Goal: Transaction & Acquisition: Purchase product/service

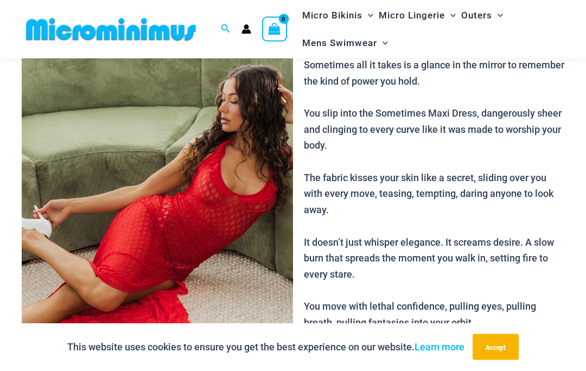
click at [245, 233] on img at bounding box center [157, 203] width 271 height 407
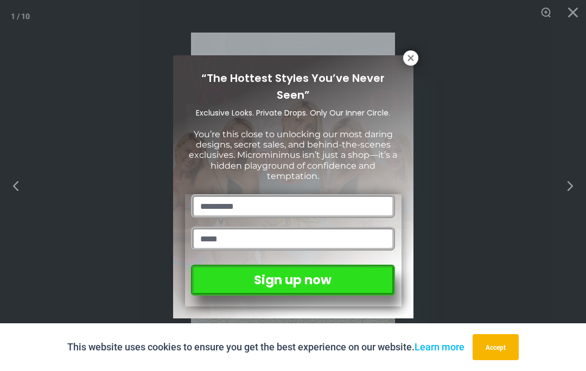
click at [414, 50] on button at bounding box center [410, 57] width 15 height 15
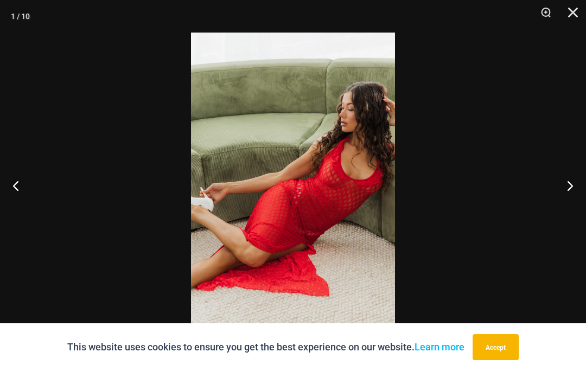
click at [571, 186] on button "Next" at bounding box center [566, 186] width 41 height 54
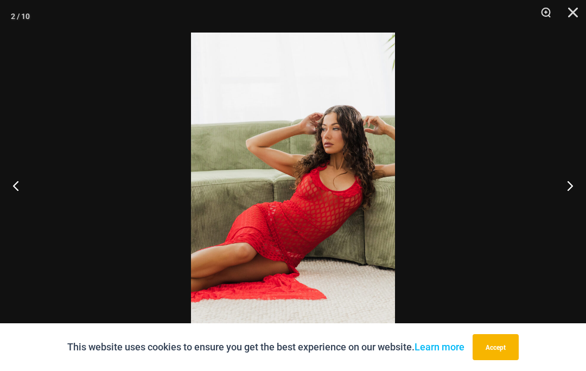
click at [569, 184] on button "Next" at bounding box center [566, 186] width 41 height 54
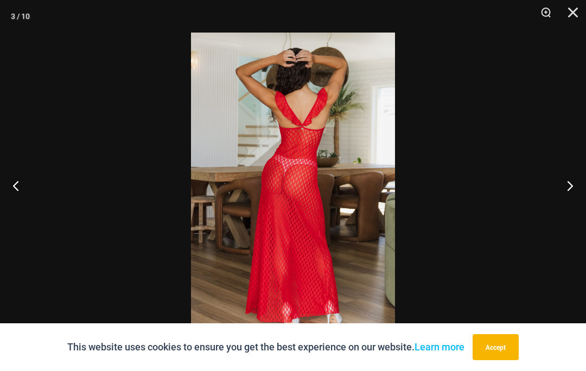
click at [570, 187] on button "Next" at bounding box center [566, 186] width 41 height 54
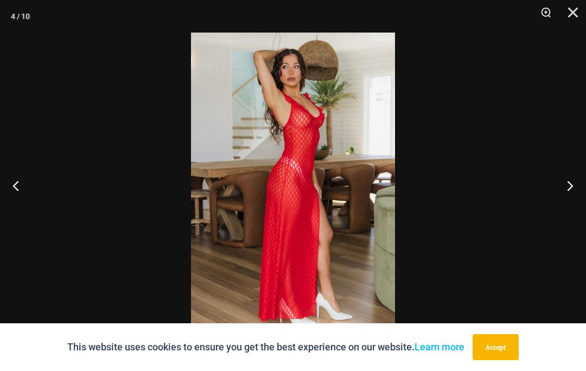
click at [569, 186] on button "Next" at bounding box center [566, 186] width 41 height 54
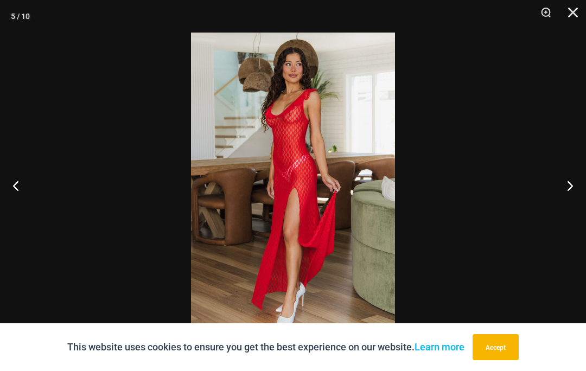
click at [567, 189] on button "Next" at bounding box center [566, 186] width 41 height 54
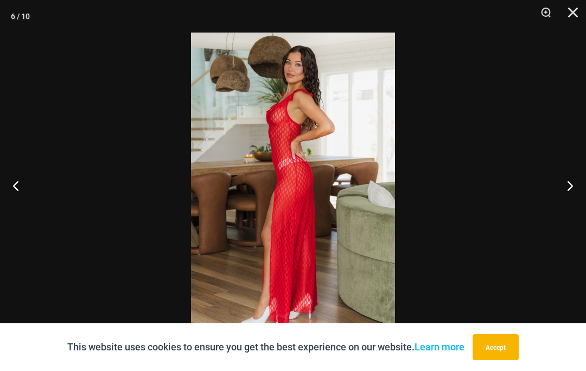
click at [567, 183] on button "Next" at bounding box center [566, 186] width 41 height 54
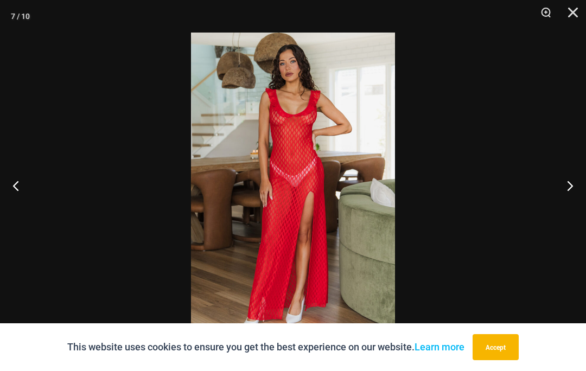
click at [570, 184] on button "Next" at bounding box center [566, 186] width 41 height 54
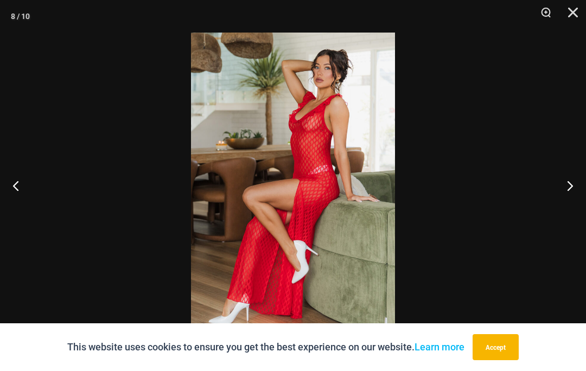
click at [572, 184] on button "Next" at bounding box center [566, 186] width 41 height 54
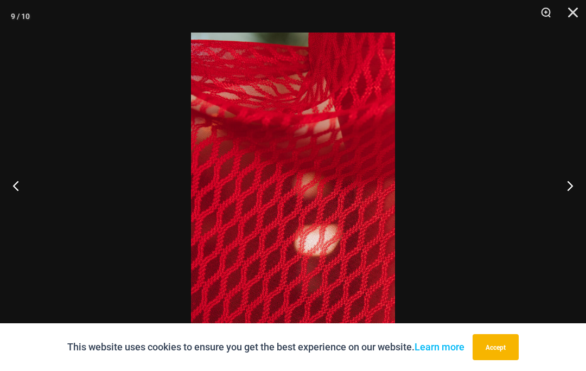
click at [566, 181] on button "Next" at bounding box center [566, 186] width 41 height 54
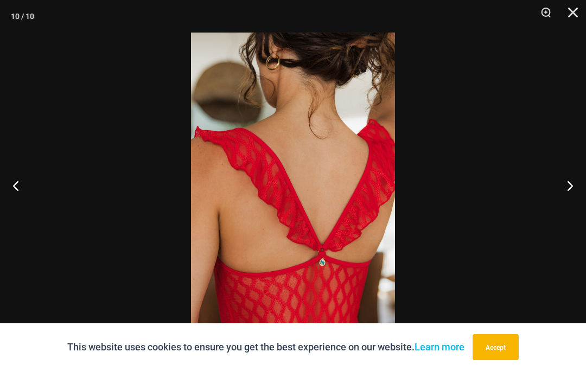
click at [570, 185] on button "Next" at bounding box center [566, 186] width 41 height 54
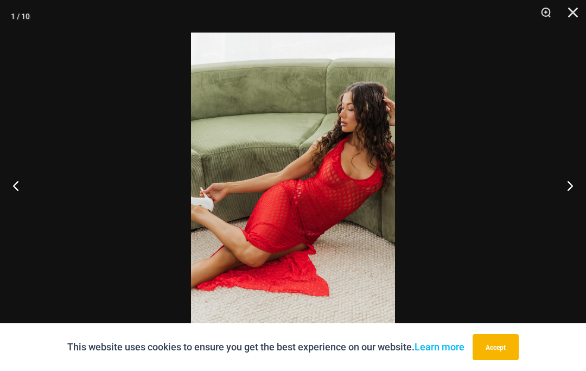
click at [572, 15] on button "Close" at bounding box center [569, 16] width 27 height 33
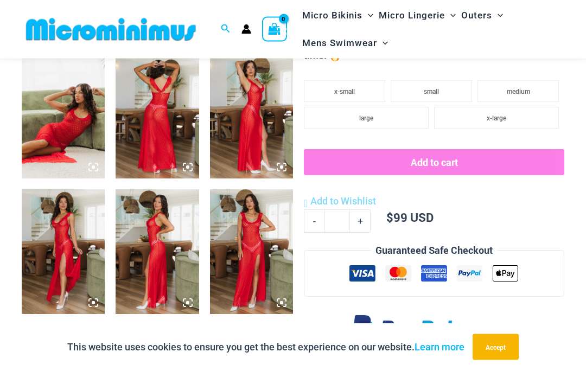
scroll to position [455, 0]
click at [252, 225] on img at bounding box center [251, 252] width 83 height 125
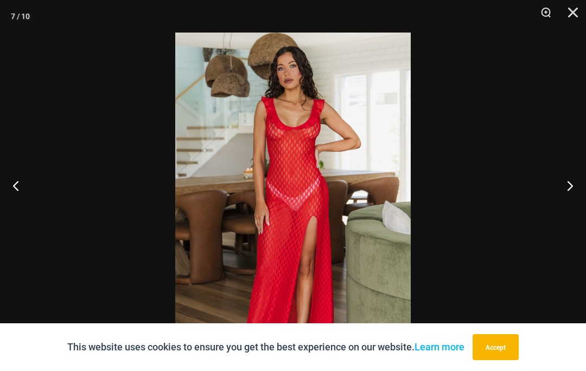
click at [582, 17] on button "Close" at bounding box center [569, 16] width 27 height 33
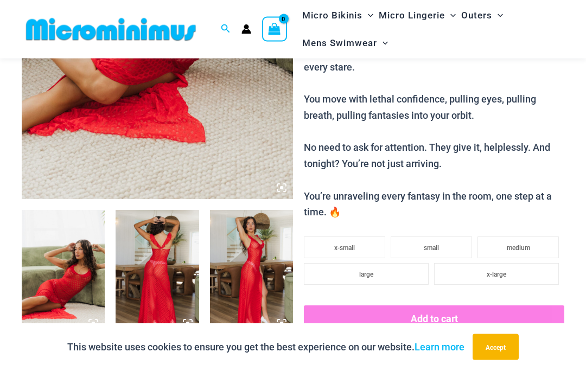
scroll to position [294, 0]
